Goal: Task Accomplishment & Management: Complete application form

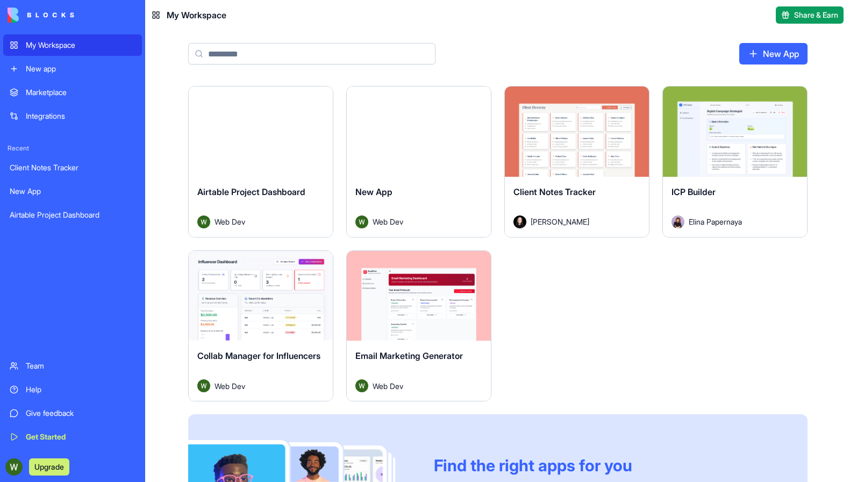
click at [56, 94] on div "Marketplace" at bounding box center [81, 92] width 110 height 11
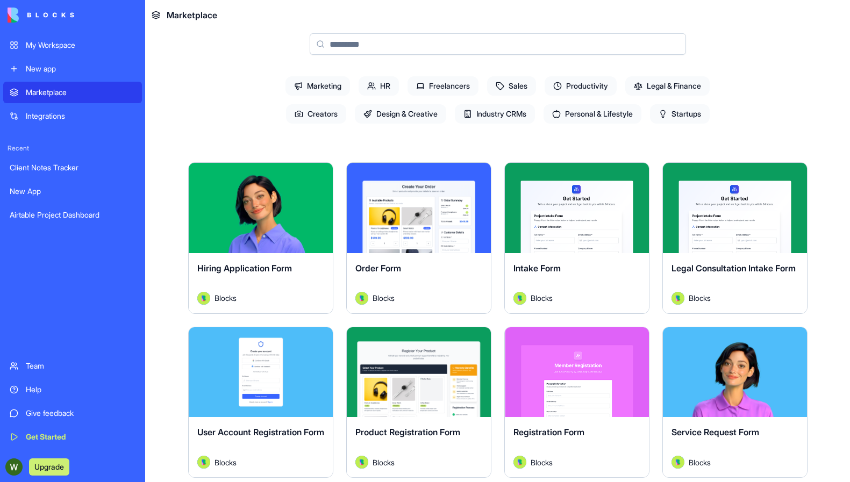
scroll to position [86, 0]
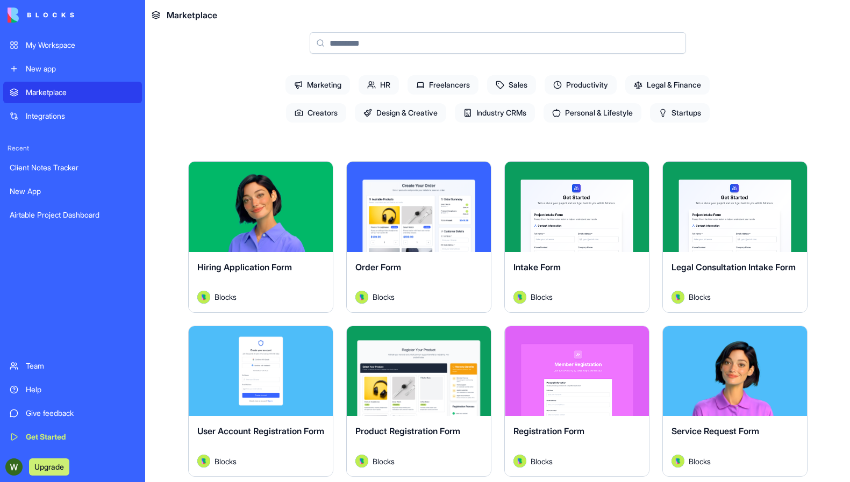
click at [407, 214] on button "Explore" at bounding box center [418, 206] width 81 height 21
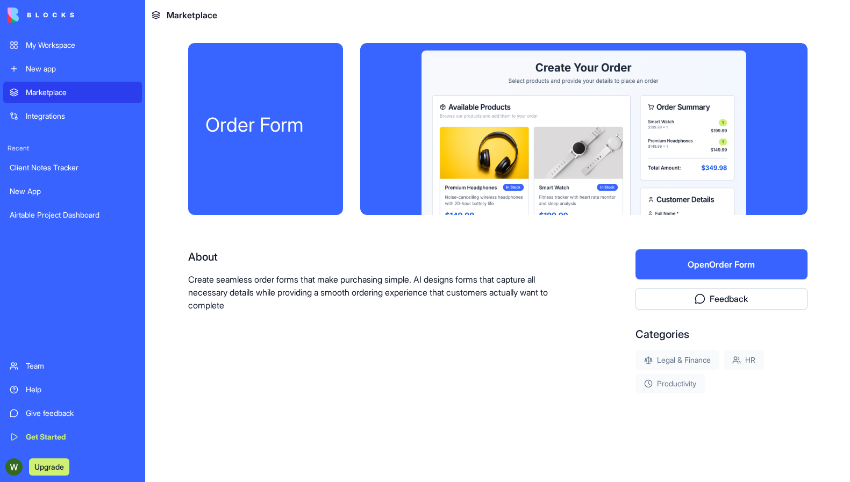
click at [720, 267] on button "Open Order Form" at bounding box center [721, 264] width 172 height 30
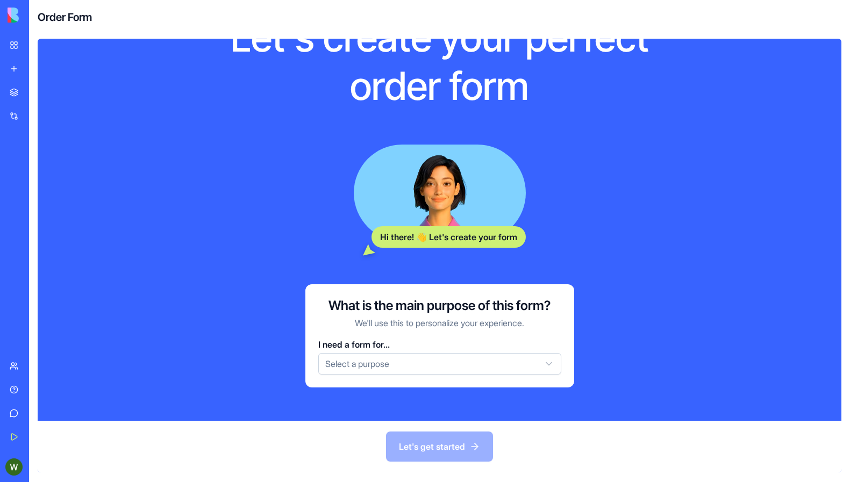
scroll to position [61, 0]
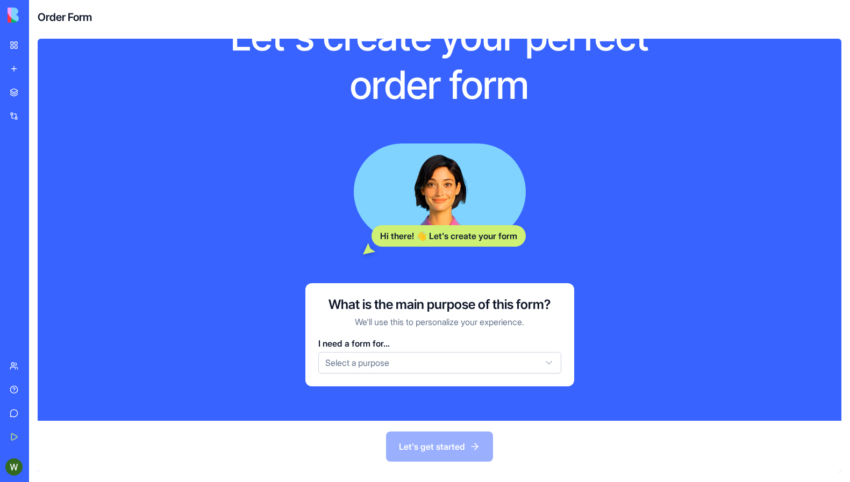
click at [412, 364] on html "My Workspace New app Marketplace Integrations Recent Client Notes Tracker New A…" at bounding box center [425, 241] width 850 height 482
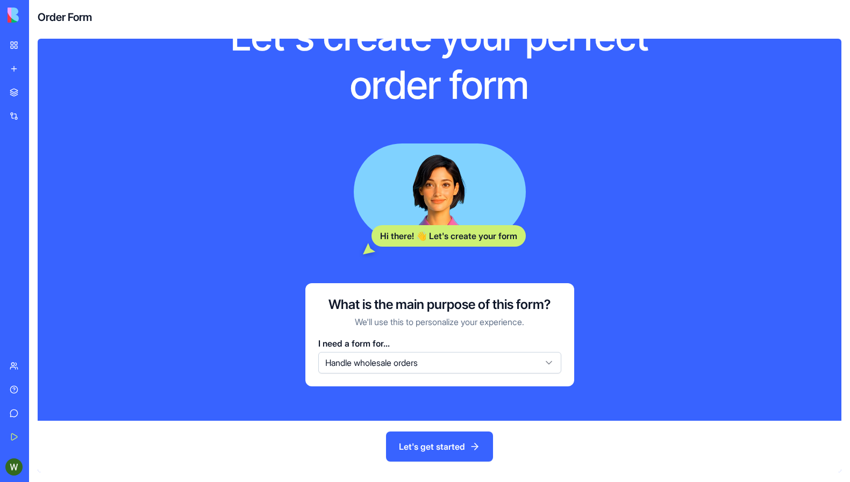
click at [449, 440] on button "Let's get started" at bounding box center [439, 447] width 107 height 30
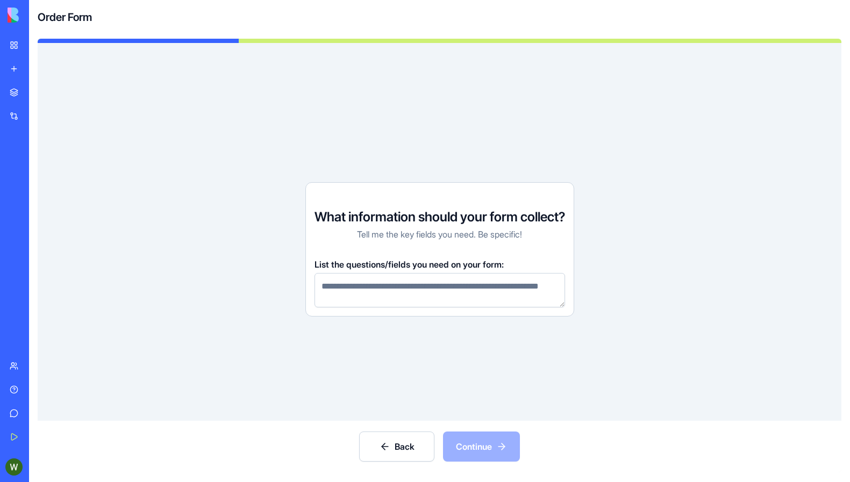
click at [397, 441] on button "Back" at bounding box center [396, 447] width 75 height 30
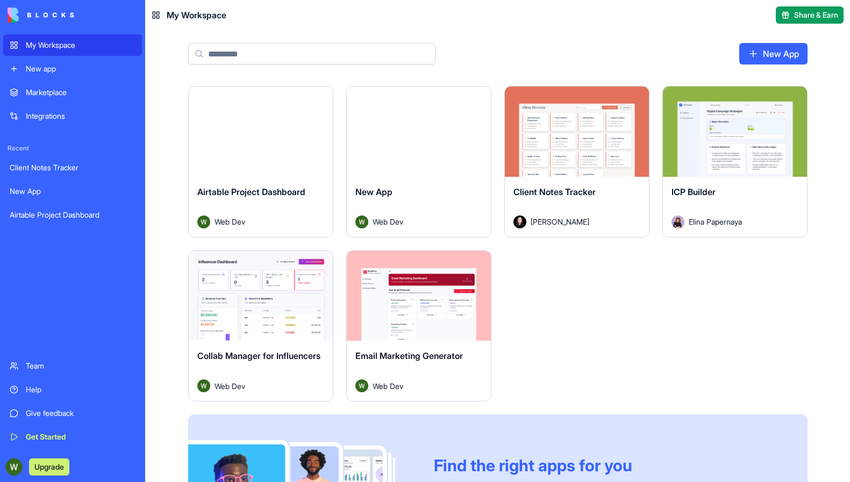
click at [60, 94] on div "Marketplace" at bounding box center [81, 92] width 110 height 11
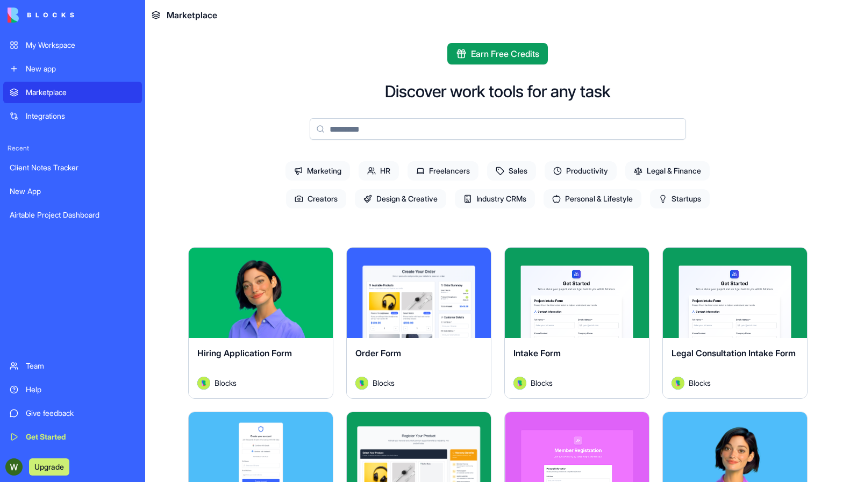
click at [398, 291] on button "Explore" at bounding box center [418, 292] width 81 height 21
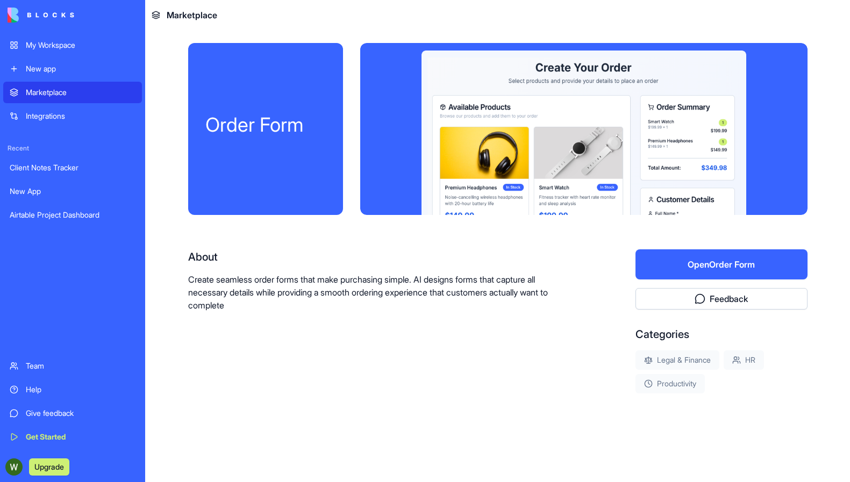
click at [274, 164] on div "Order Form" at bounding box center [265, 129] width 155 height 172
click at [60, 95] on div "Marketplace" at bounding box center [81, 92] width 110 height 11
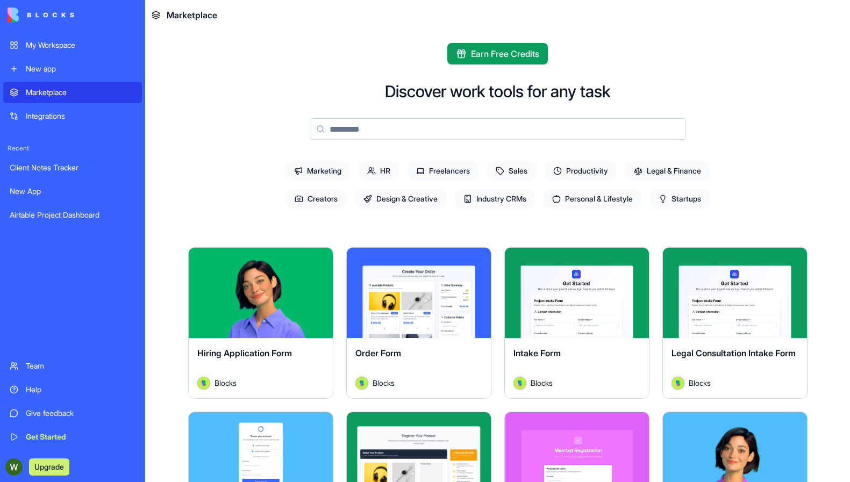
click at [285, 301] on button "Explore" at bounding box center [260, 292] width 81 height 21
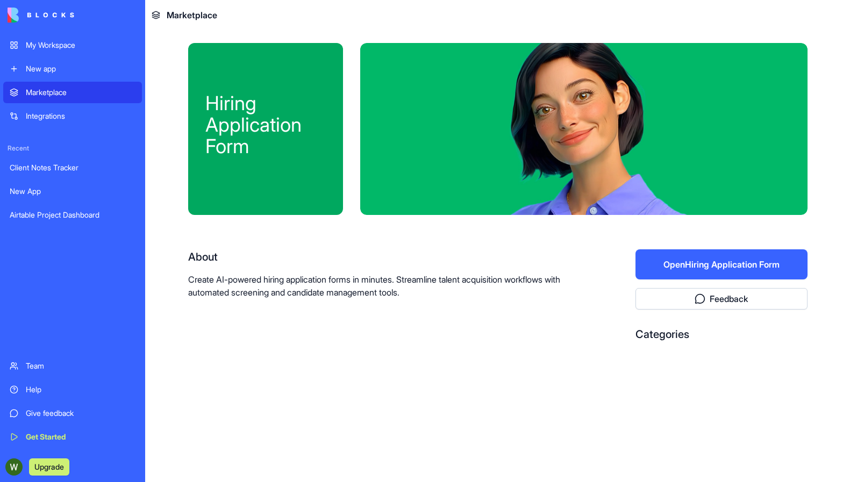
click at [26, 90] on div "Marketplace" at bounding box center [81, 92] width 110 height 11
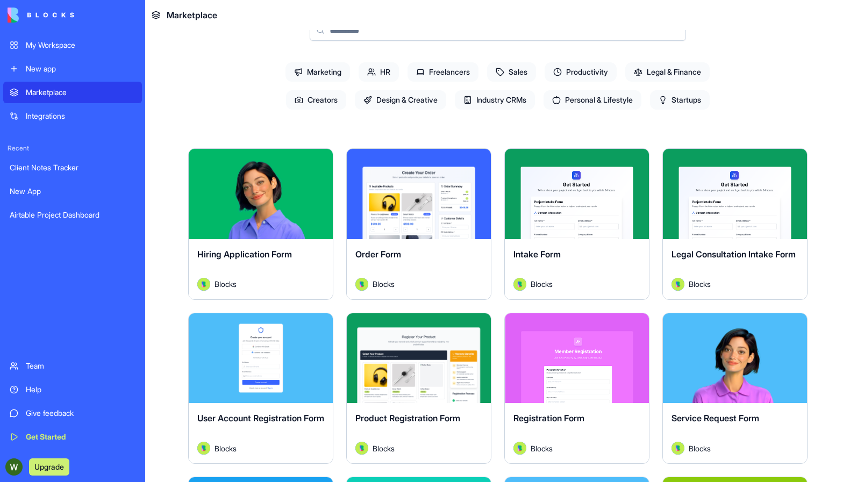
scroll to position [98, 0]
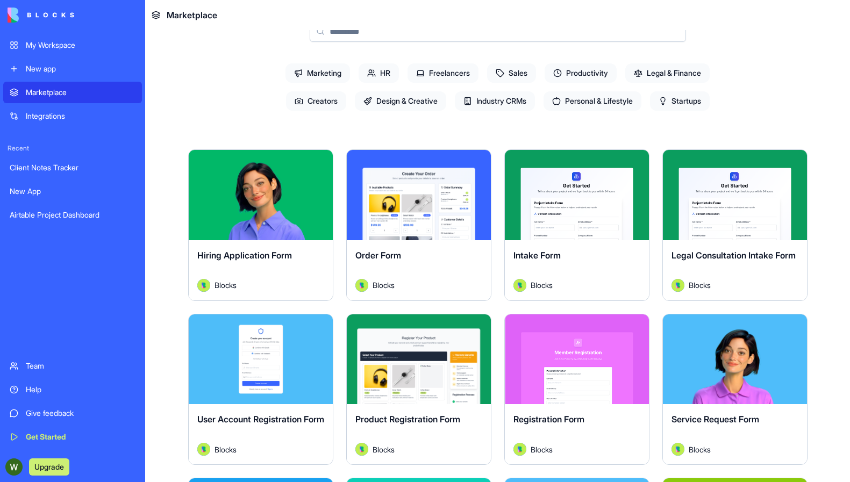
click at [693, 399] on div "Explore" at bounding box center [735, 359] width 144 height 90
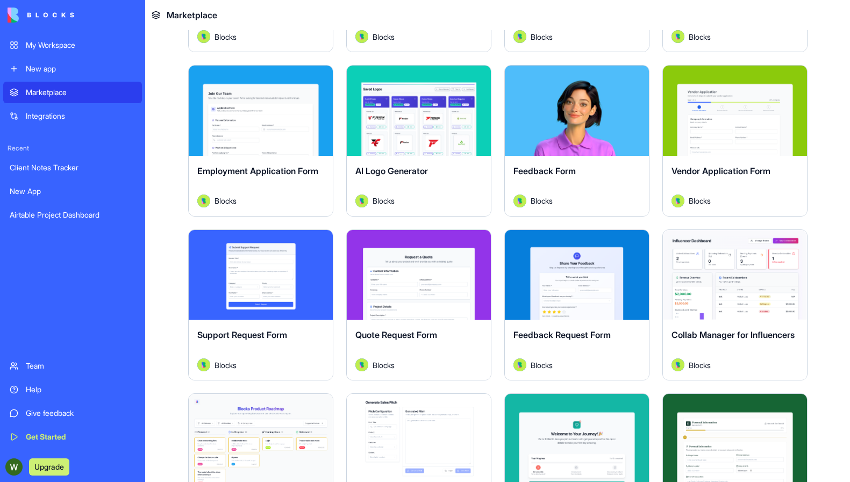
scroll to position [814, 0]
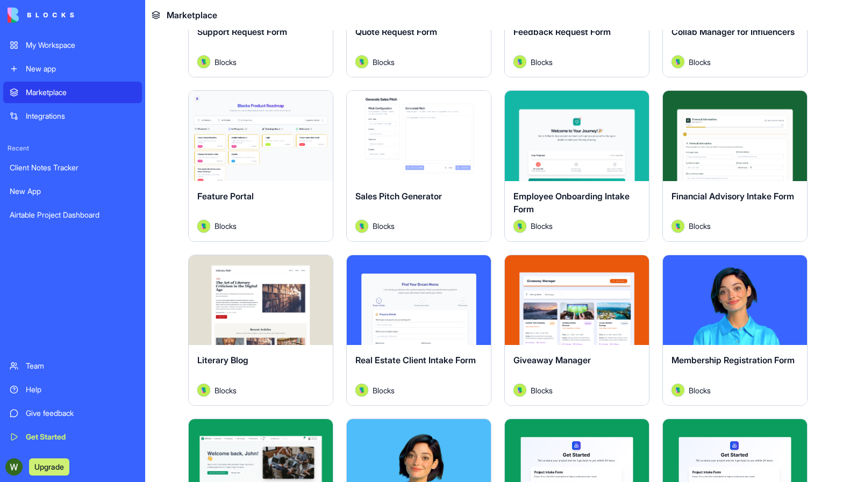
click at [258, 305] on button "Explore" at bounding box center [260, 299] width 81 height 21
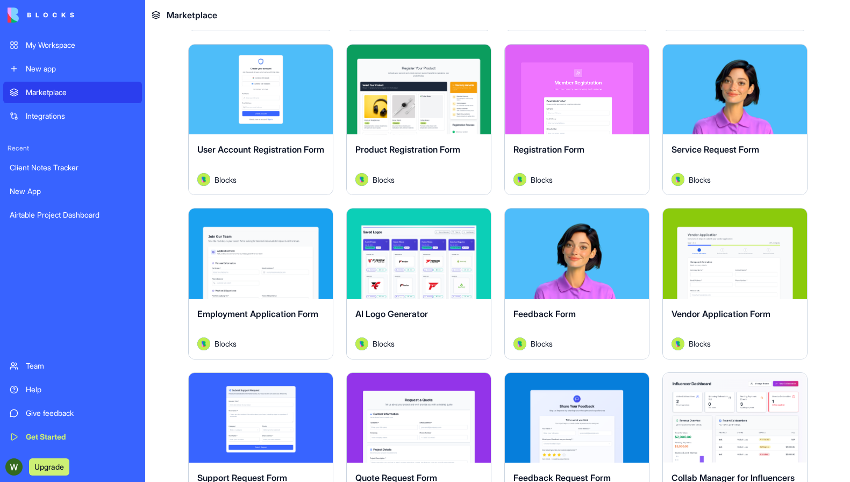
scroll to position [369, 0]
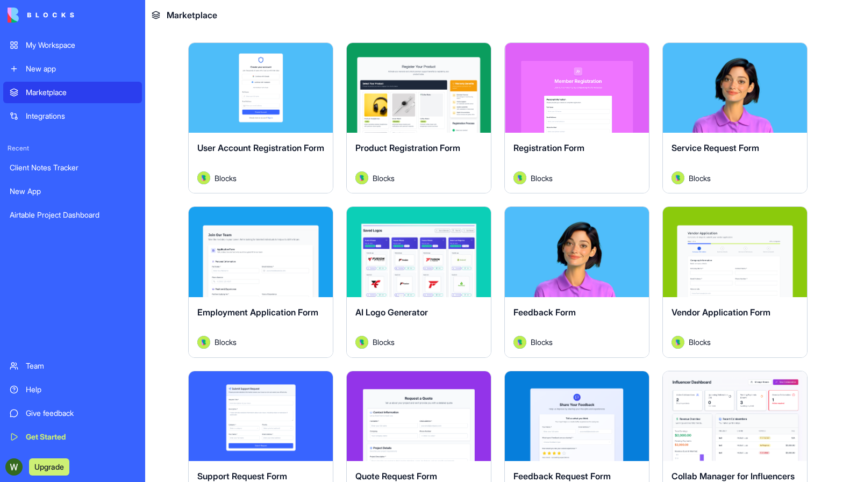
click at [416, 257] on button "Explore" at bounding box center [418, 251] width 81 height 21
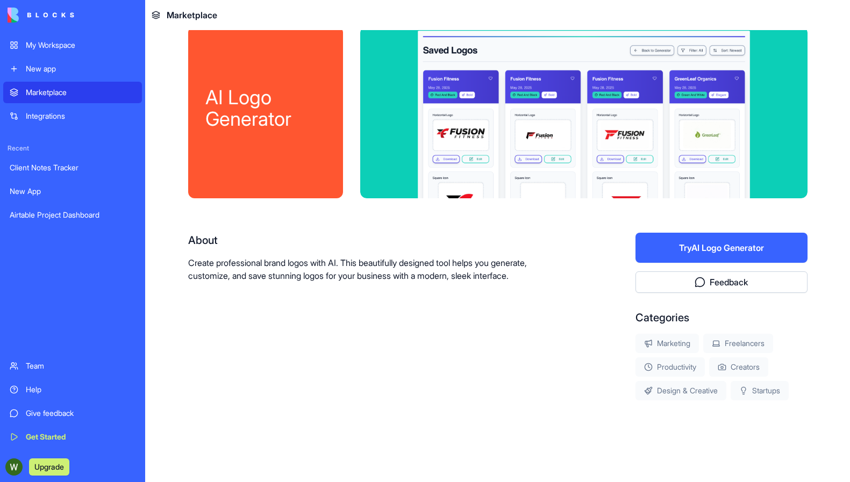
click at [741, 243] on button "Try AI Logo Generator" at bounding box center [721, 248] width 172 height 30
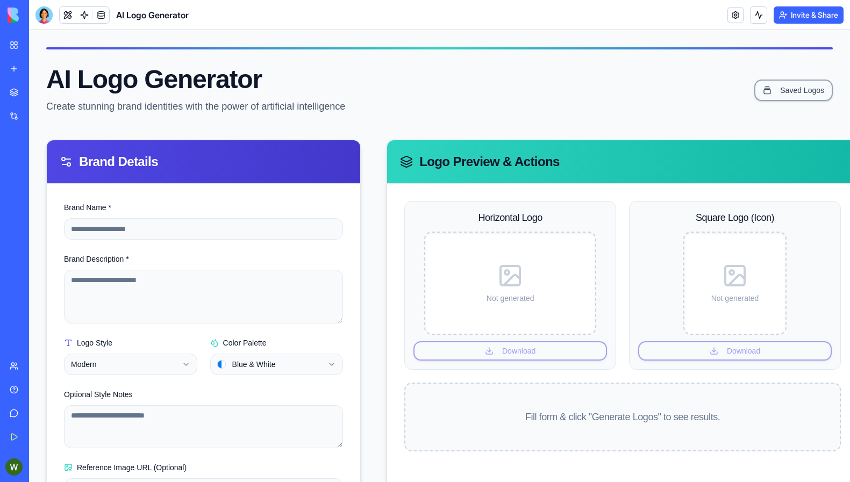
click at [11, 41] on link "My Workspace" at bounding box center [24, 44] width 43 height 21
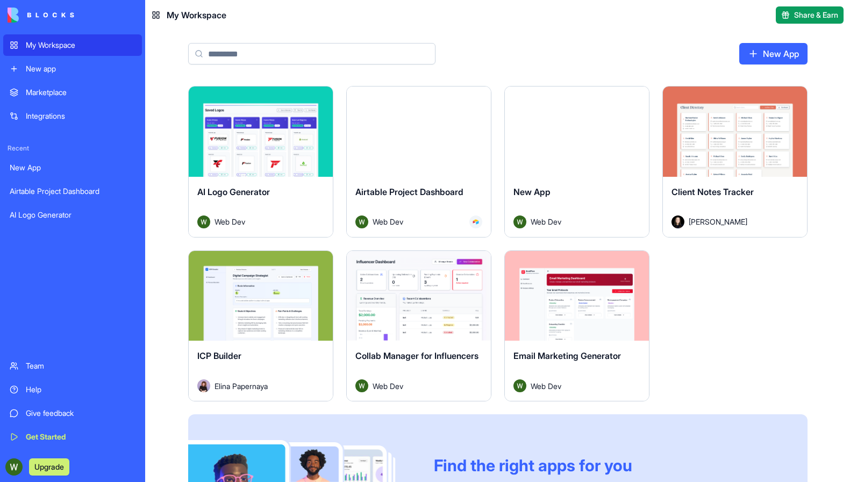
click at [41, 96] on div "Marketplace" at bounding box center [81, 92] width 110 height 11
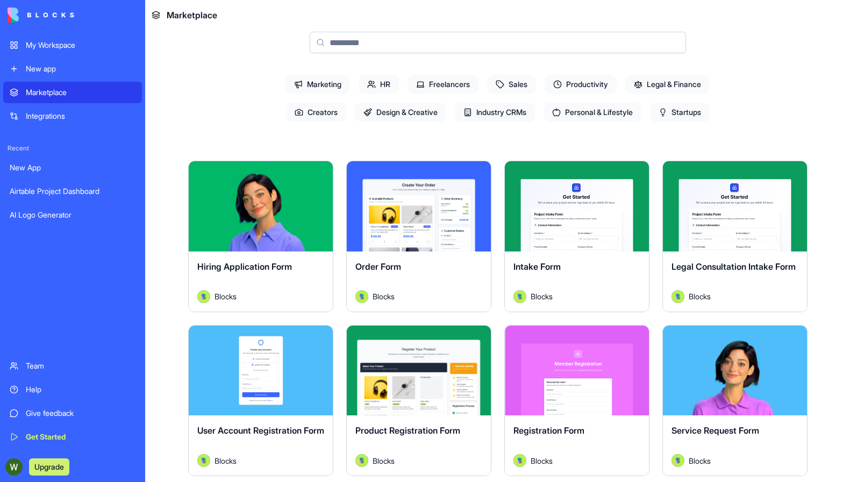
scroll to position [88, 0]
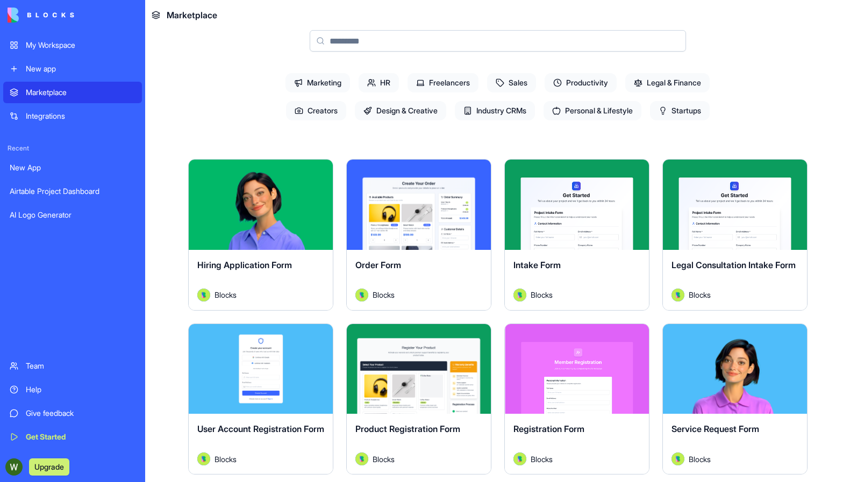
click at [581, 196] on button "Explore" at bounding box center [576, 204] width 81 height 21
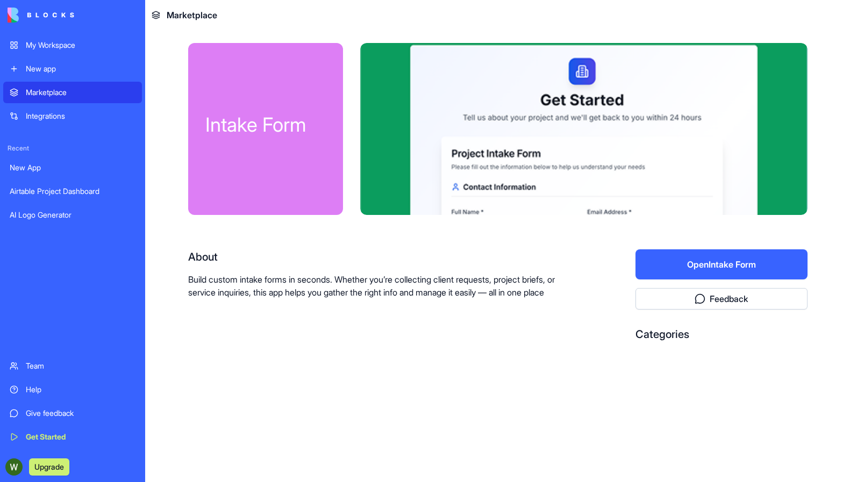
click at [713, 270] on button "Open Intake Form" at bounding box center [721, 264] width 172 height 30
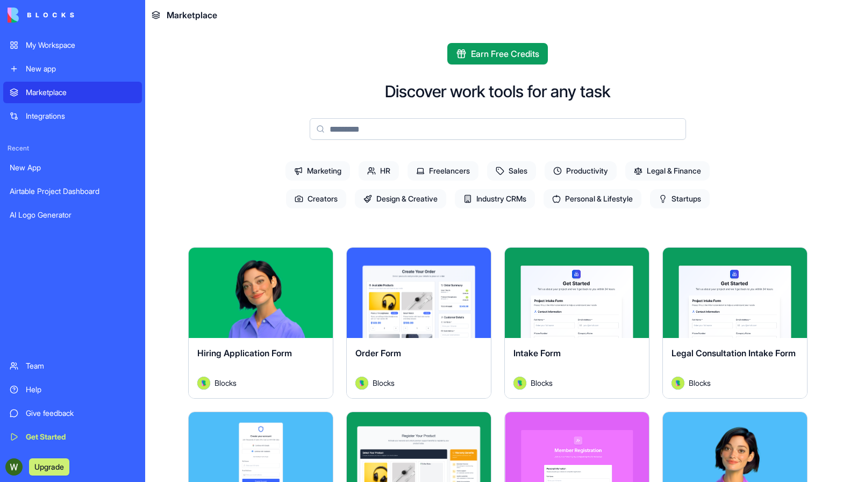
click at [402, 132] on input at bounding box center [498, 128] width 376 height 21
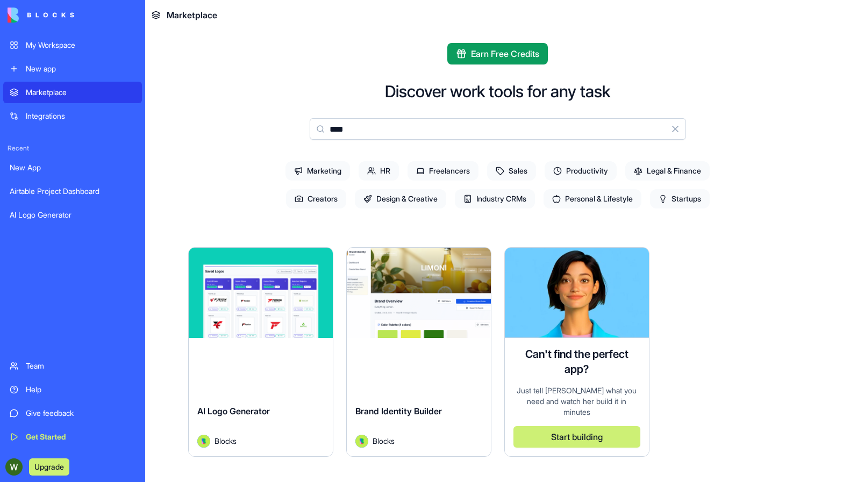
type input "****"
click at [259, 298] on button "Explore" at bounding box center [260, 292] width 81 height 21
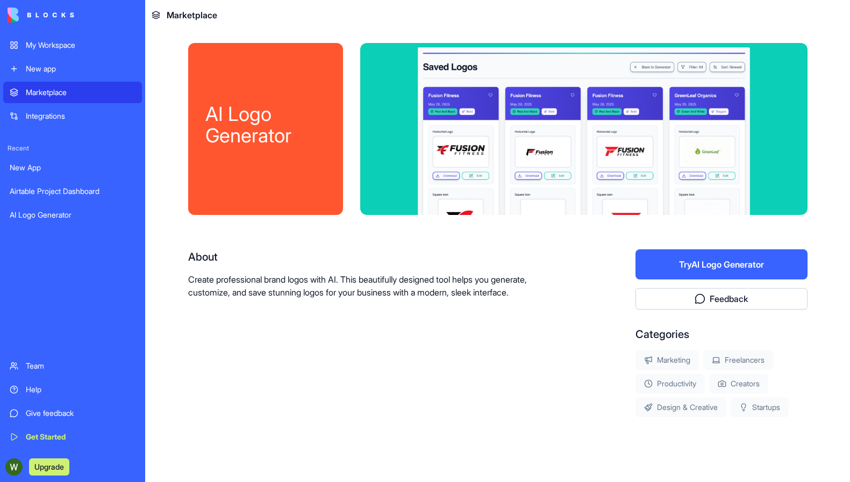
click at [712, 268] on button "Try AI Logo Generator" at bounding box center [721, 264] width 172 height 30
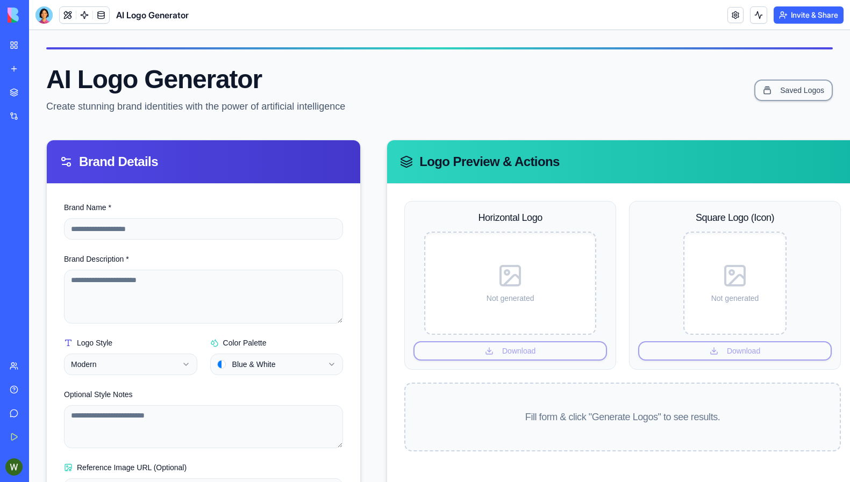
click at [10, 95] on link "Marketplace" at bounding box center [24, 92] width 43 height 21
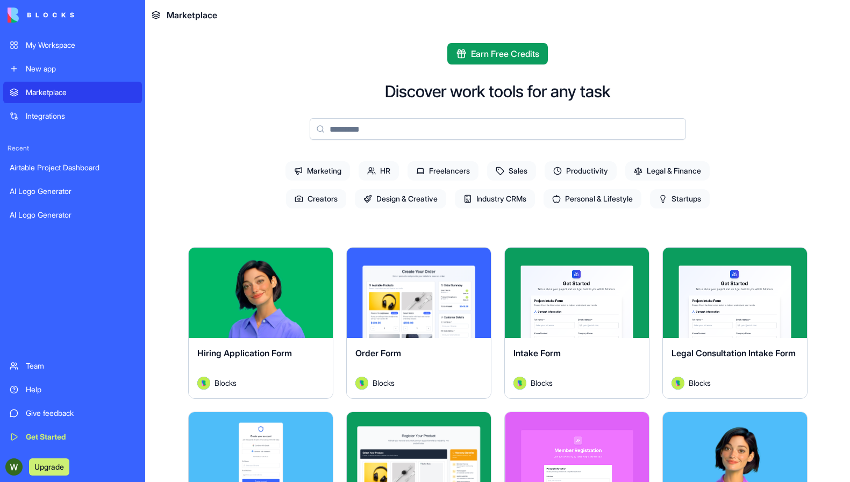
click at [553, 296] on button "Explore" at bounding box center [576, 292] width 81 height 21
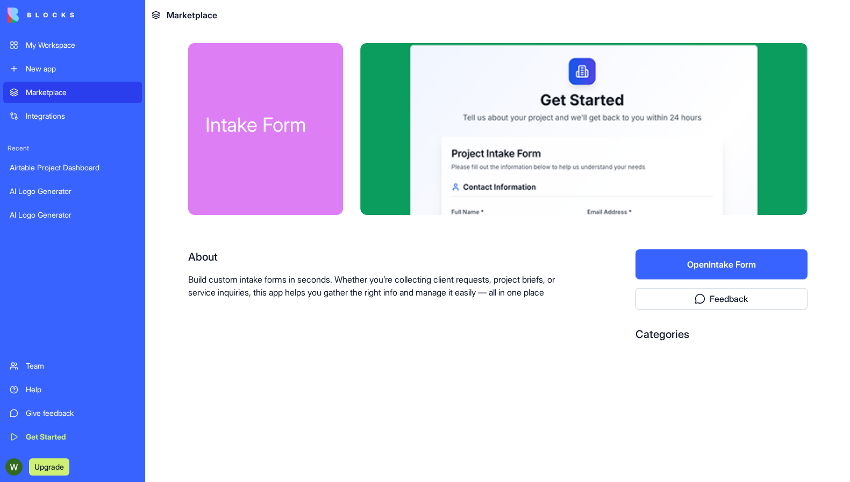
click at [52, 89] on div "Marketplace" at bounding box center [81, 92] width 110 height 11
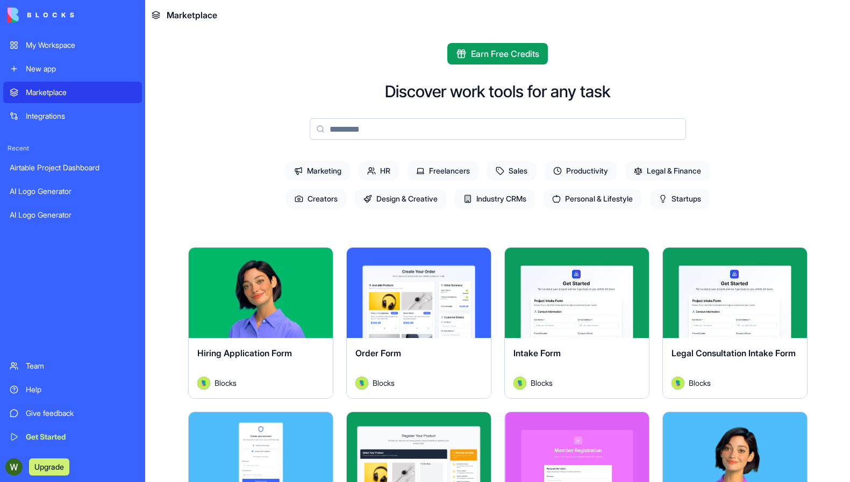
scroll to position [259, 0]
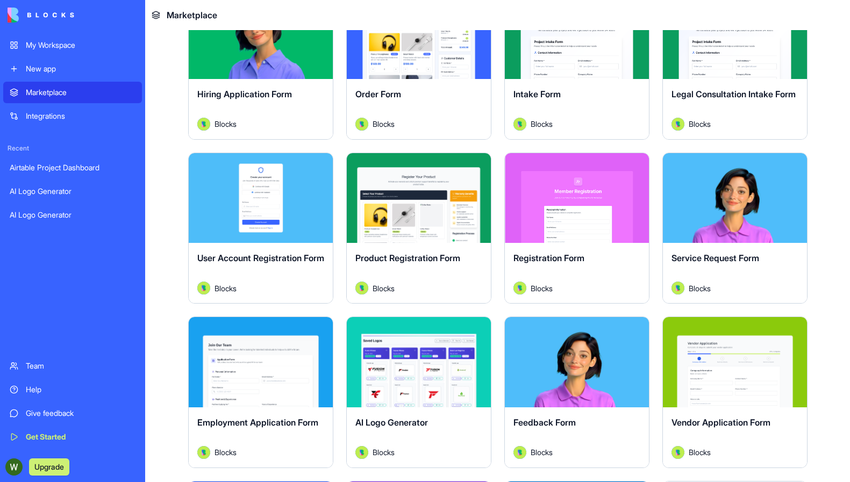
click at [412, 198] on button "Explore" at bounding box center [418, 197] width 81 height 21
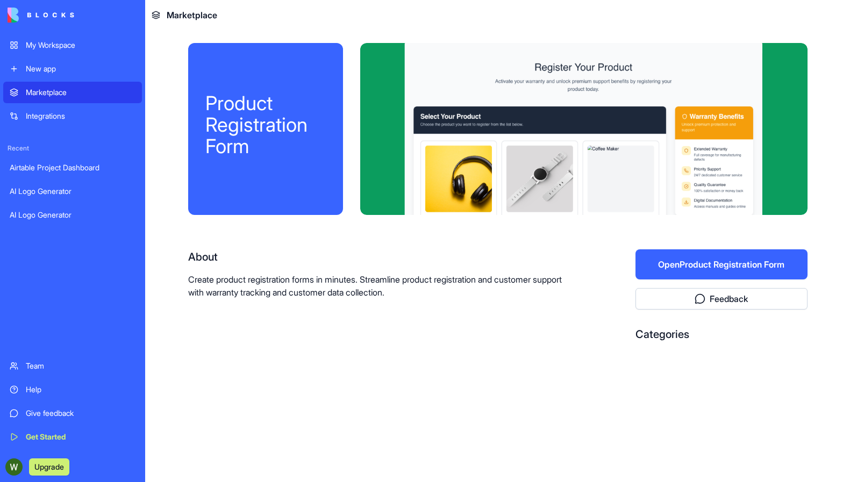
click at [703, 269] on button "Open Product Registration Form" at bounding box center [721, 264] width 172 height 30
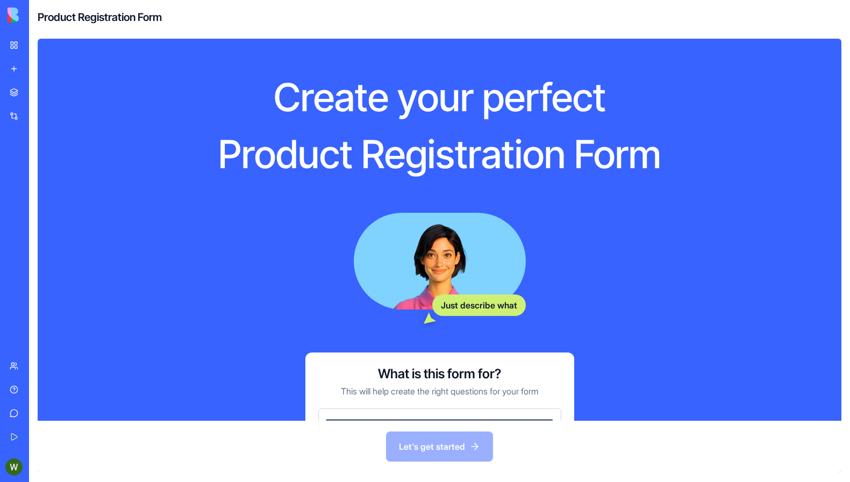
scroll to position [75, 0]
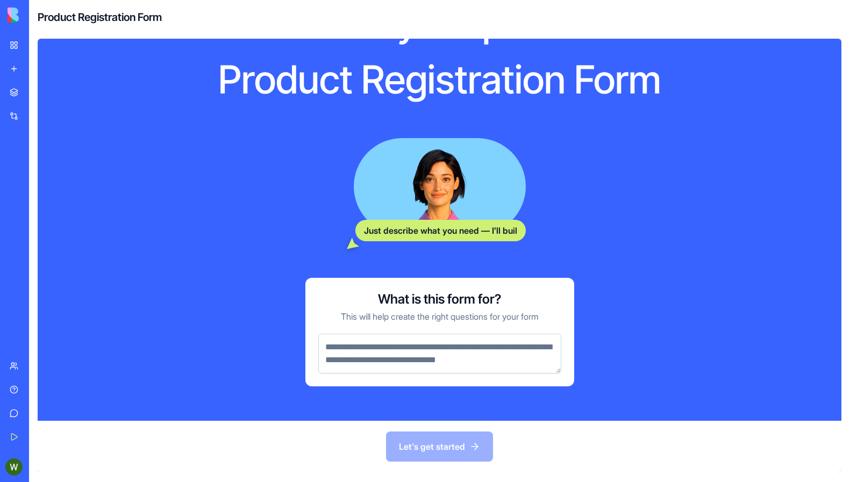
click at [360, 351] on textarea at bounding box center [439, 354] width 243 height 40
click at [5, 46] on link "My Workspace" at bounding box center [24, 44] width 43 height 21
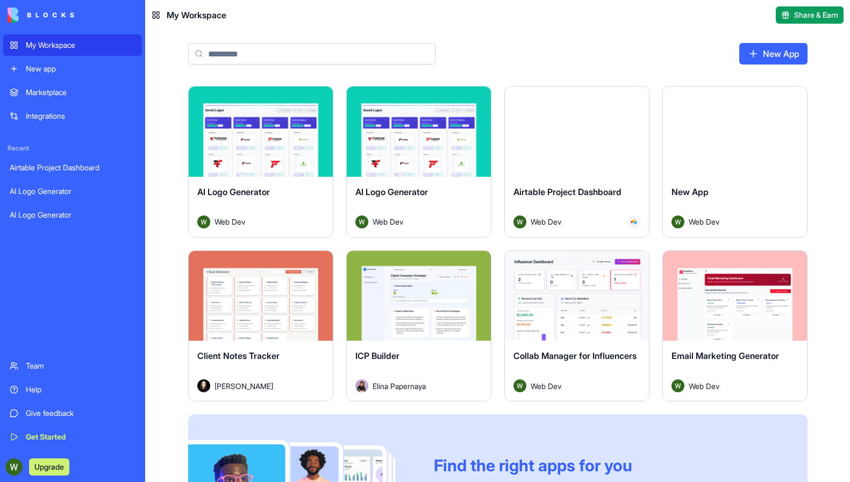
click at [284, 128] on button "Launch" at bounding box center [260, 131] width 81 height 21
